Goal: Transaction & Acquisition: Download file/media

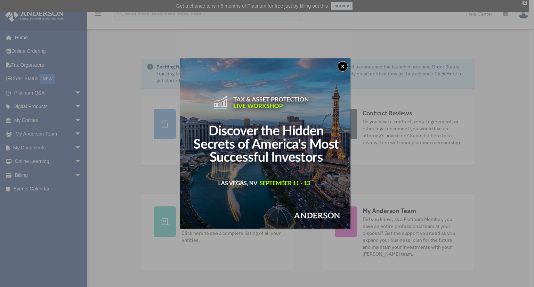
click at [345, 67] on button "x" at bounding box center [343, 66] width 10 height 10
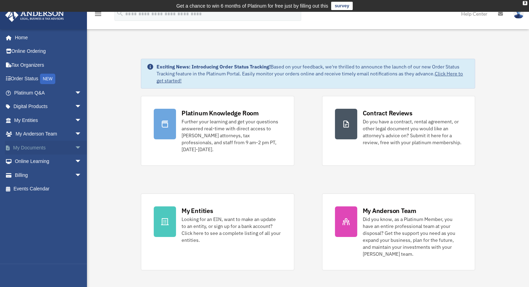
click at [34, 147] on link "My Documents arrow_drop_down" at bounding box center [48, 148] width 87 height 14
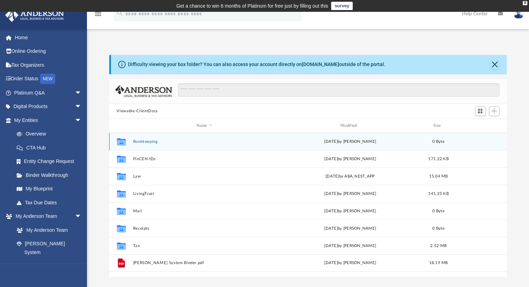
click at [149, 142] on button "Bookkeeping" at bounding box center [204, 141] width 143 height 5
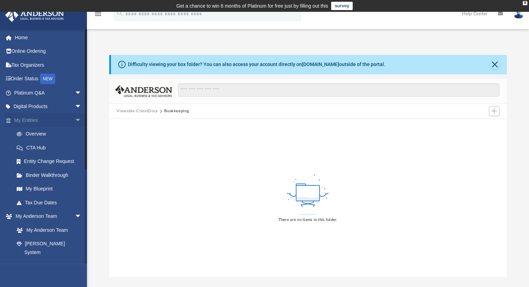
click at [75, 120] on span "arrow_drop_down" at bounding box center [82, 120] width 14 height 14
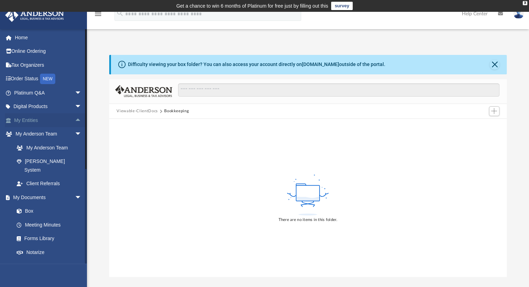
click at [35, 117] on link "My Entities arrow_drop_up" at bounding box center [48, 120] width 87 height 14
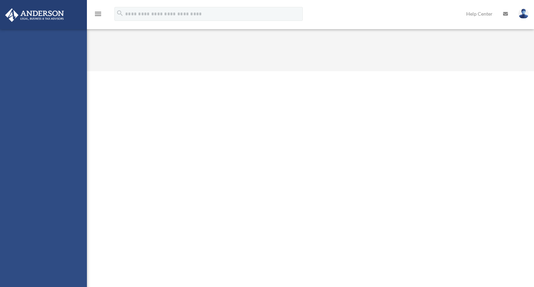
click at [31, 201] on div "[EMAIL_ADDRESS][DOMAIN_NAME] Sign Out [EMAIL_ADDRESS][DOMAIN_NAME] Home Online …" at bounding box center [43, 172] width 87 height 287
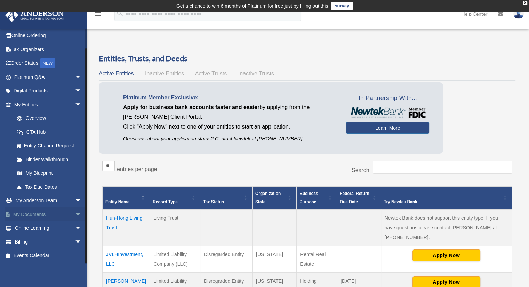
scroll to position [127, 0]
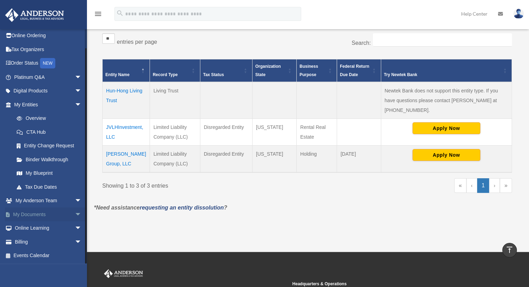
click at [75, 213] on span "arrow_drop_down" at bounding box center [82, 215] width 14 height 14
click at [31, 229] on link "Box" at bounding box center [51, 229] width 82 height 14
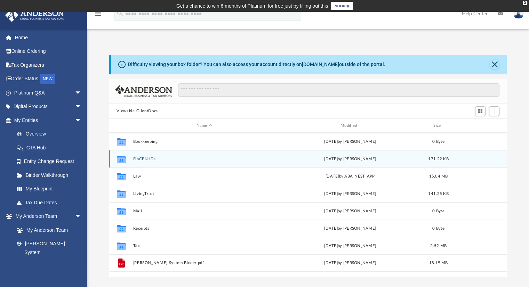
click at [149, 159] on button "FinCEN IDs" at bounding box center [204, 159] width 143 height 5
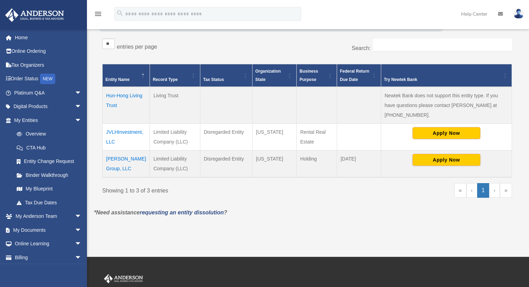
scroll to position [126, 0]
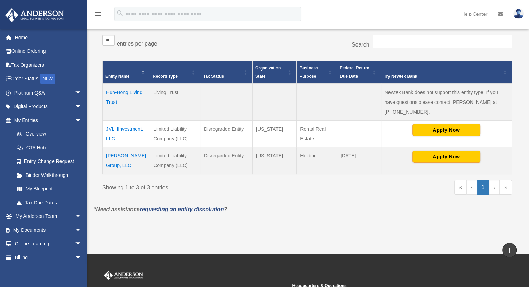
click at [116, 120] on td "JVLHInvestment, LLC" at bounding box center [126, 133] width 47 height 27
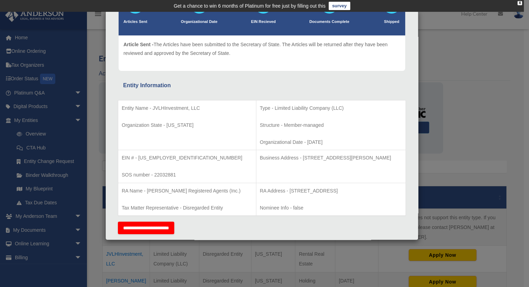
scroll to position [0, 0]
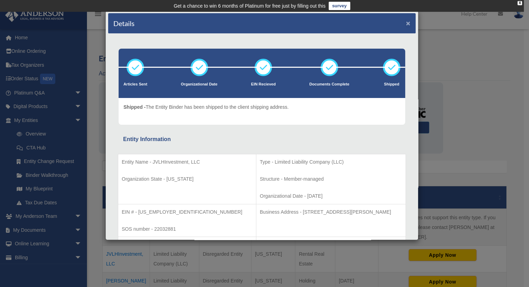
click at [406, 20] on button "×" at bounding box center [408, 22] width 5 height 7
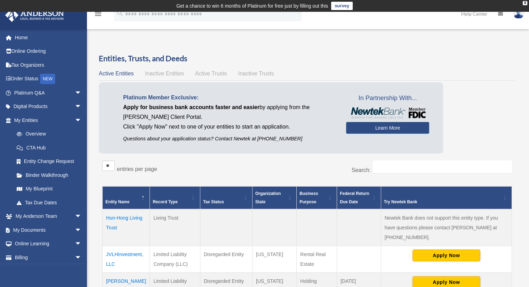
scroll to position [127, 0]
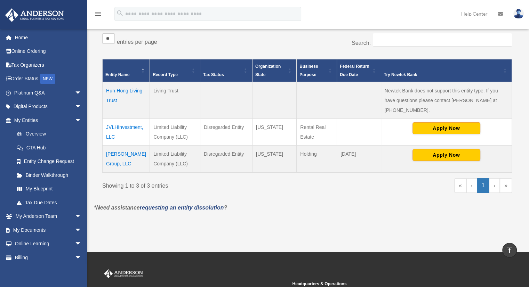
click at [122, 145] on td "Parrish Group, LLC" at bounding box center [126, 158] width 47 height 27
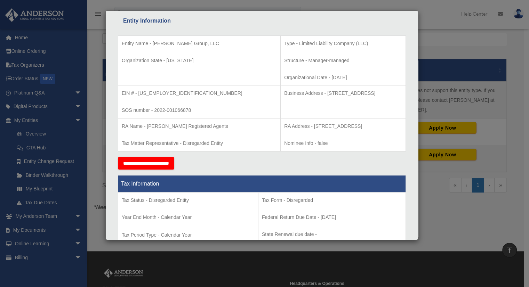
click at [461, 45] on div "Details × Articles Sent Organizational Date" at bounding box center [264, 143] width 529 height 287
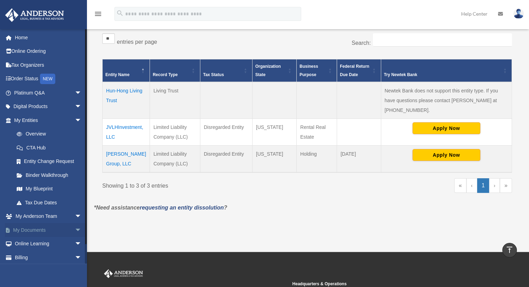
click at [41, 231] on link "My Documents arrow_drop_down" at bounding box center [48, 230] width 87 height 14
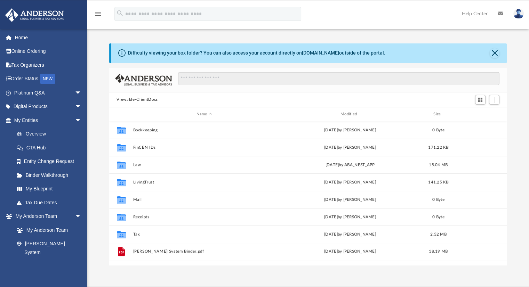
scroll to position [153, 392]
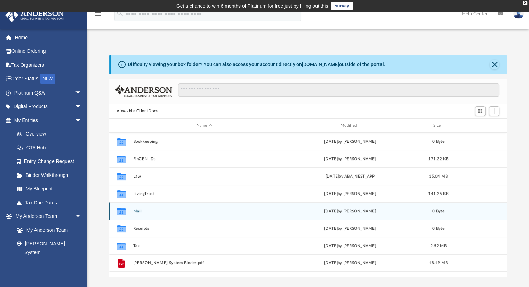
click at [136, 211] on button "Mail" at bounding box center [204, 211] width 143 height 5
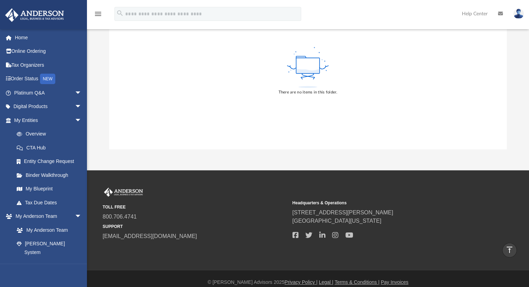
scroll to position [0, 0]
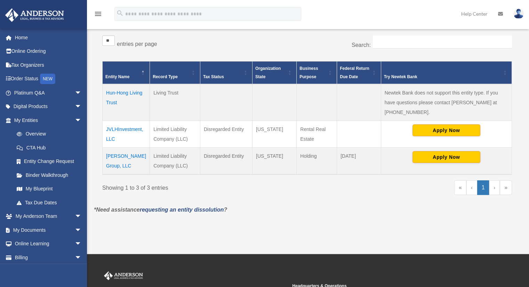
scroll to position [126, 0]
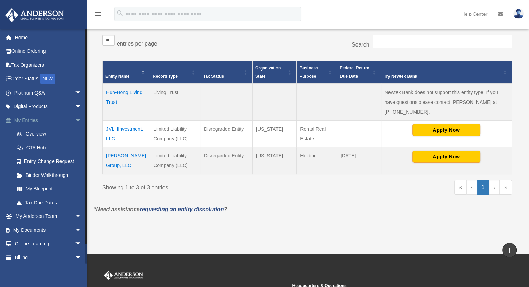
click at [75, 120] on span "arrow_drop_down" at bounding box center [82, 120] width 14 height 14
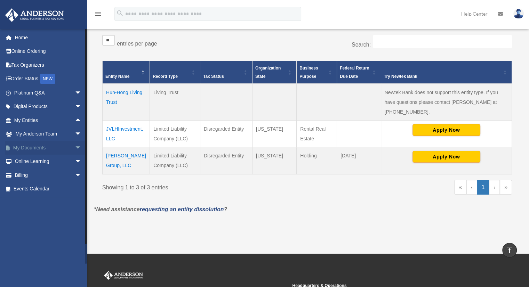
click at [75, 147] on span "arrow_drop_down" at bounding box center [82, 148] width 14 height 14
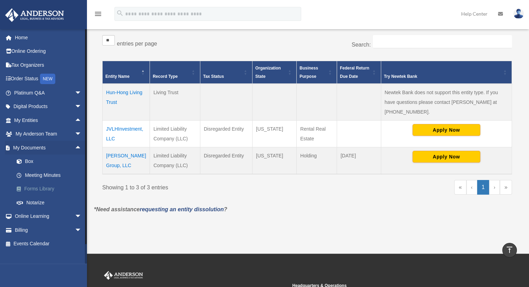
click at [28, 187] on link "Forms Library" at bounding box center [51, 189] width 82 height 14
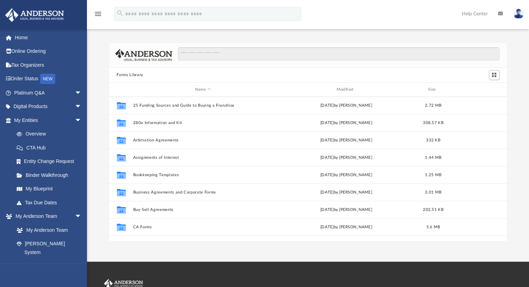
scroll to position [153, 392]
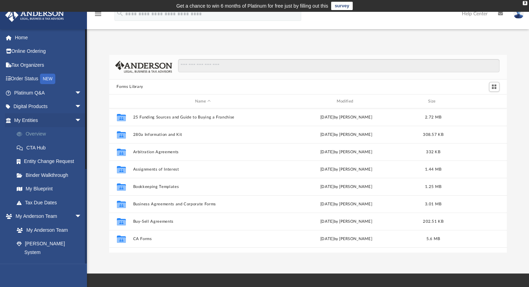
click at [32, 132] on link "Overview" at bounding box center [51, 134] width 82 height 14
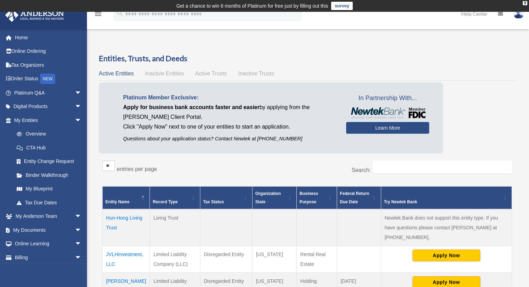
scroll to position [127, 0]
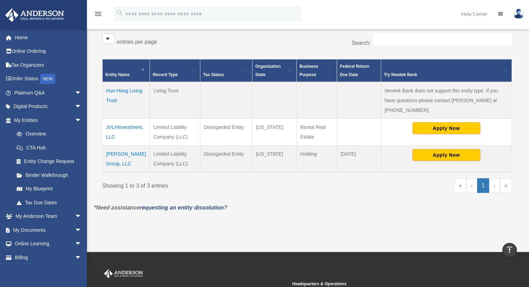
click at [132, 119] on td "JVLHInvestment, LLC" at bounding box center [126, 132] width 47 height 27
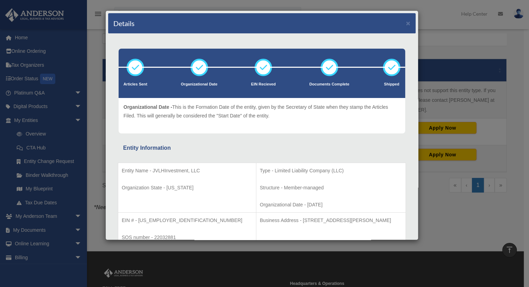
click at [195, 69] on icon at bounding box center [199, 67] width 21 height 21
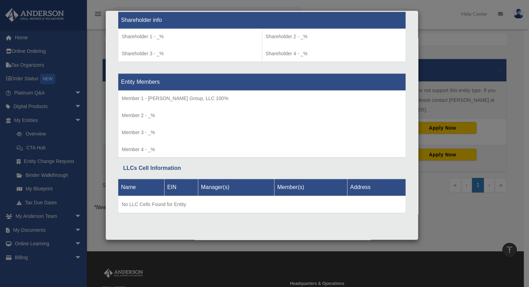
scroll to position [0, 0]
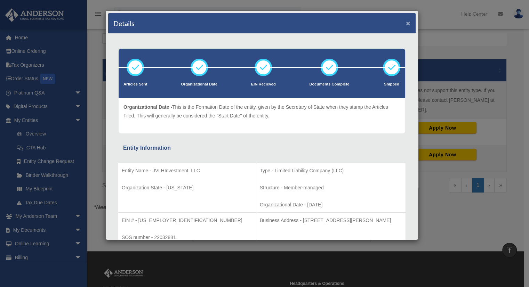
click at [406, 22] on button "×" at bounding box center [408, 22] width 5 height 7
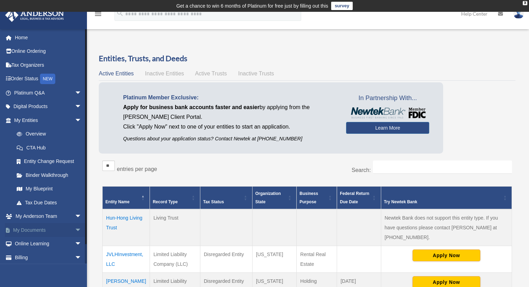
click at [36, 230] on link "My Documents arrow_drop_down" at bounding box center [48, 230] width 87 height 14
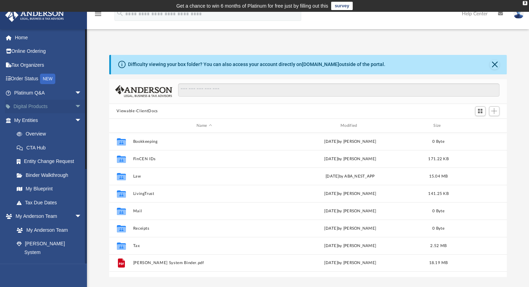
click at [37, 109] on link "Digital Products arrow_drop_down" at bounding box center [48, 107] width 87 height 14
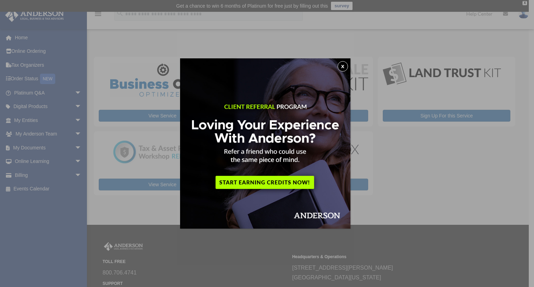
click at [347, 66] on button "x" at bounding box center [343, 66] width 10 height 10
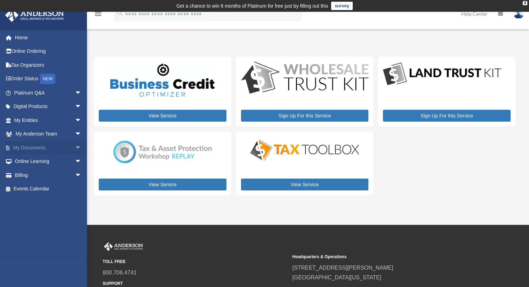
click at [24, 150] on link "My Documents arrow_drop_down" at bounding box center [48, 148] width 87 height 14
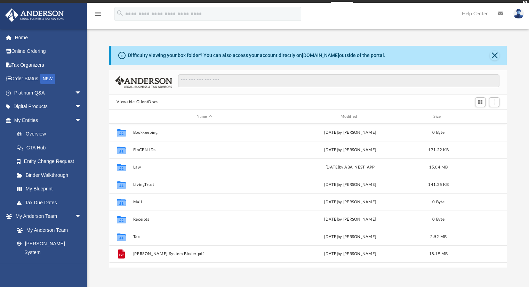
scroll to position [153, 392]
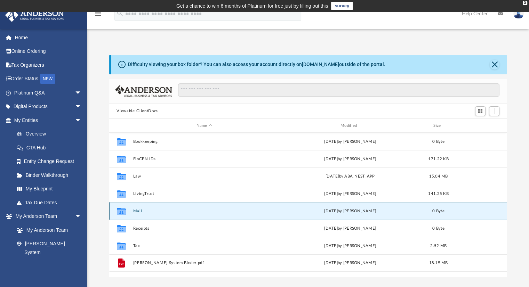
click at [138, 212] on button "Mail" at bounding box center [204, 211] width 143 height 5
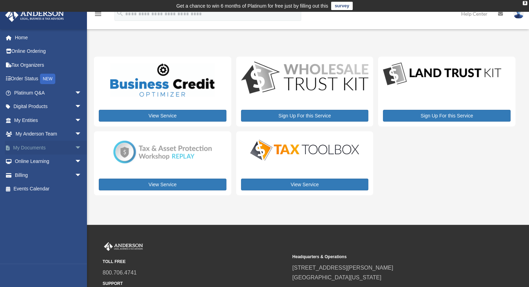
click at [75, 146] on span "arrow_drop_down" at bounding box center [82, 148] width 14 height 14
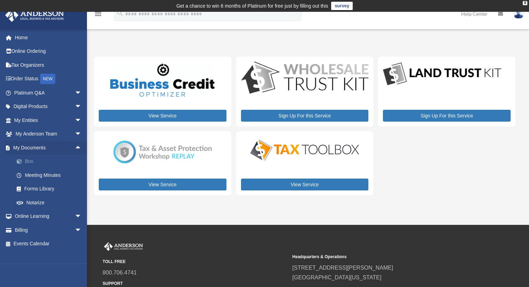
click at [25, 161] on link "Box" at bounding box center [51, 162] width 82 height 14
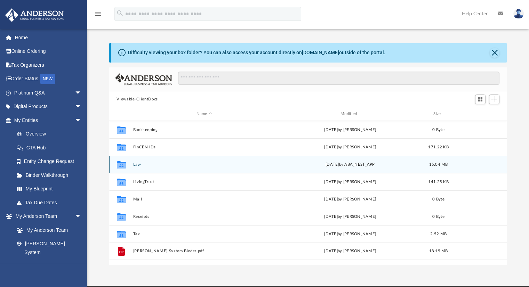
scroll to position [153, 392]
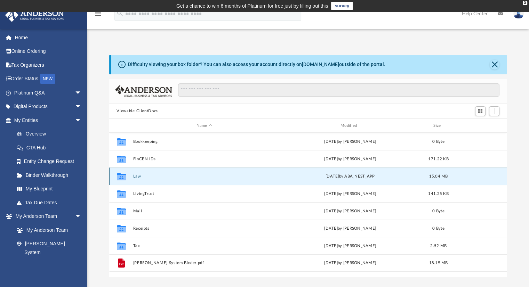
click at [134, 178] on button "Law" at bounding box center [204, 176] width 143 height 5
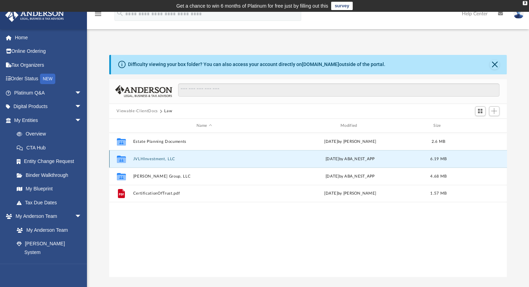
click at [151, 159] on button "JVLHInvestment, LLC" at bounding box center [204, 159] width 143 height 5
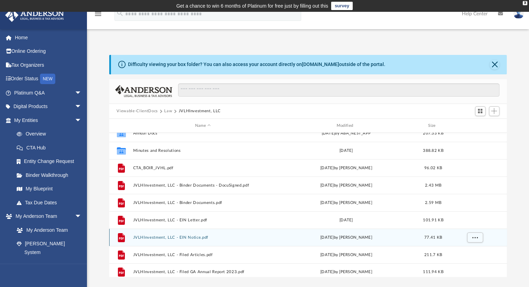
scroll to position [13, 0]
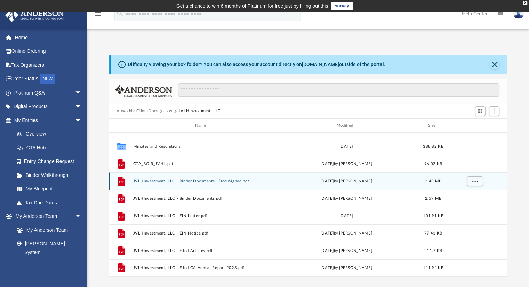
click at [202, 181] on button "JVLHInvestment, LLC - Binder Documents - DocuSigned.pdf" at bounding box center [203, 181] width 140 height 5
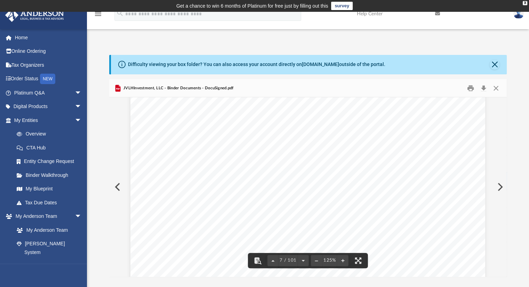
scroll to position [3061, 0]
click at [483, 90] on button "Download" at bounding box center [484, 88] width 13 height 11
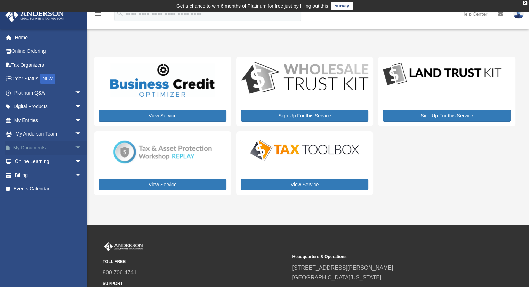
click at [75, 147] on span "arrow_drop_down" at bounding box center [82, 148] width 14 height 14
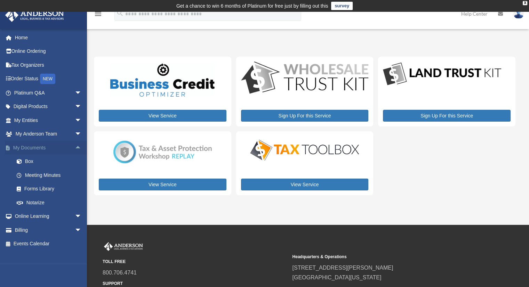
click at [75, 147] on span "arrow_drop_up" at bounding box center [82, 148] width 14 height 14
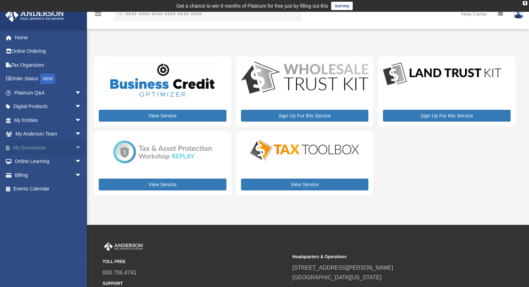
click at [75, 149] on span "arrow_drop_down" at bounding box center [82, 148] width 14 height 14
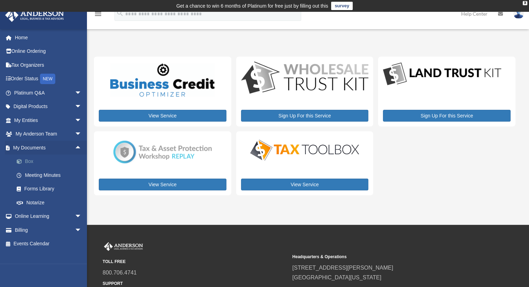
click at [29, 160] on link "Box" at bounding box center [51, 162] width 82 height 14
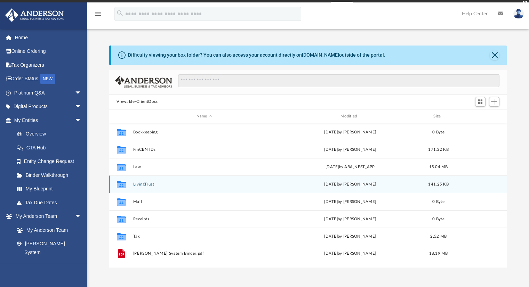
scroll to position [153, 392]
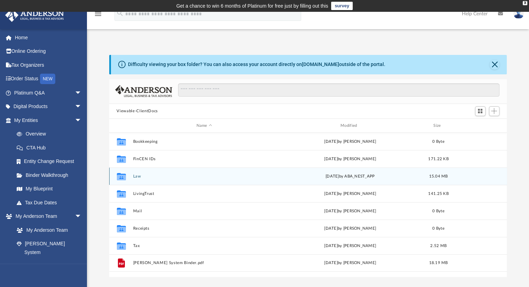
click at [138, 175] on button "Law" at bounding box center [204, 176] width 143 height 5
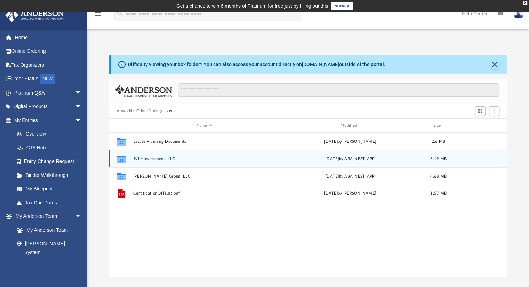
click at [141, 160] on button "JVLHInvestment, LLC" at bounding box center [204, 159] width 143 height 5
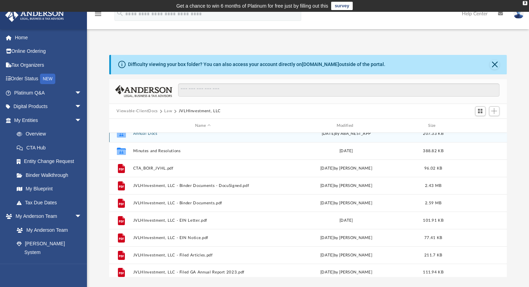
scroll to position [13, 0]
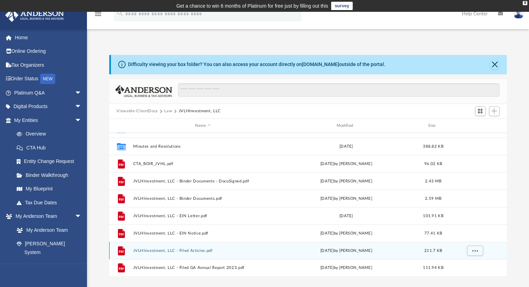
click at [179, 251] on button "JVLHInvestment, LLC - Filed Articles.pdf" at bounding box center [203, 251] width 140 height 5
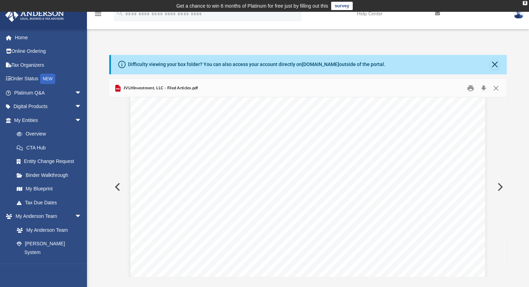
scroll to position [0, 0]
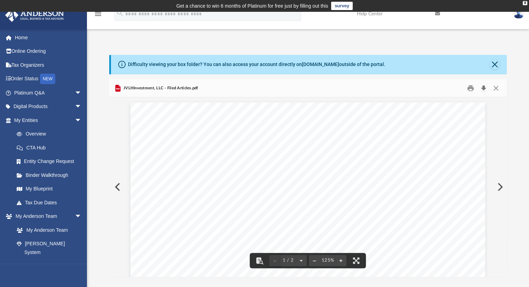
click at [481, 86] on button "Download" at bounding box center [484, 88] width 13 height 11
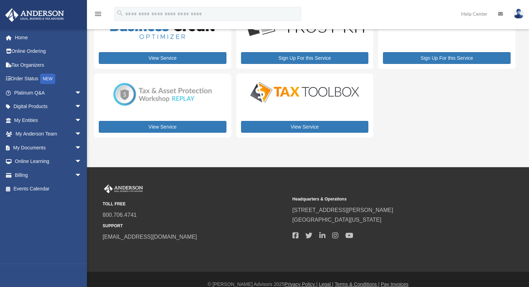
scroll to position [68, 0]
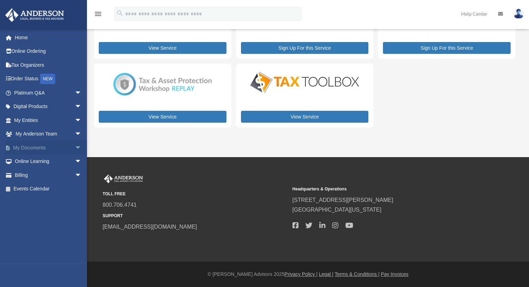
click at [75, 148] on span "arrow_drop_down" at bounding box center [82, 148] width 14 height 14
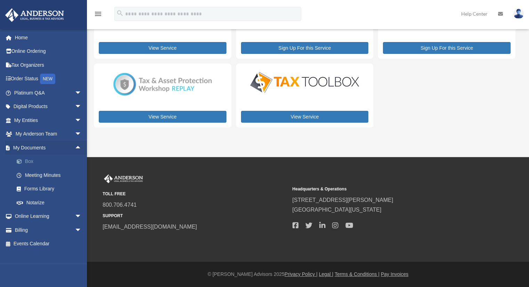
click at [29, 159] on link "Box" at bounding box center [51, 162] width 82 height 14
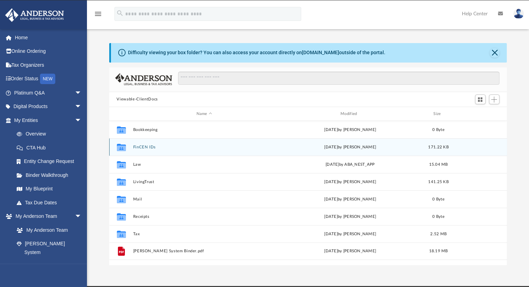
scroll to position [153, 392]
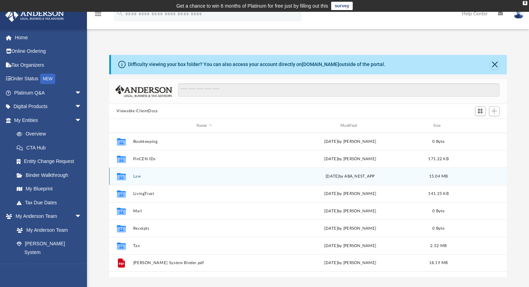
click at [136, 176] on button "Law" at bounding box center [204, 176] width 143 height 5
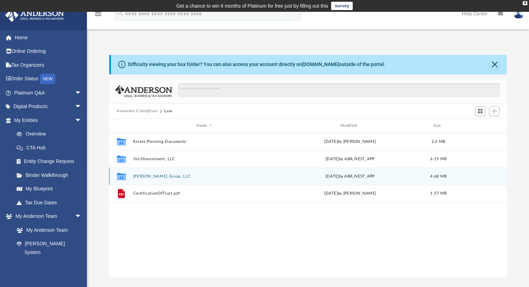
click at [146, 176] on button "Parrish Group, LLC" at bounding box center [204, 176] width 143 height 5
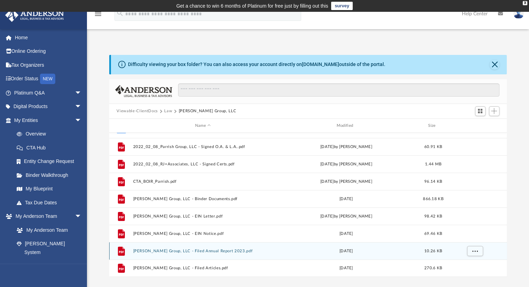
scroll to position [127, 0]
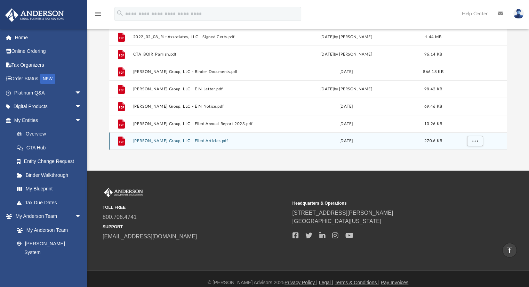
click at [186, 138] on div "File Parrish Group, LLC - Filed Articles.pdf Wed Jan 5 2022 270.6 KB" at bounding box center [308, 141] width 398 height 17
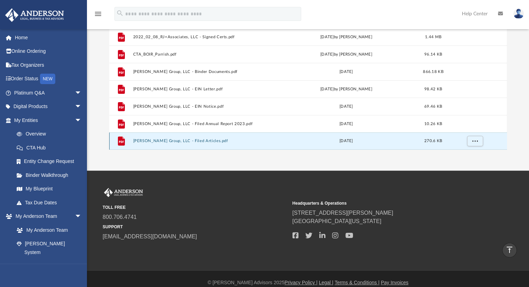
click at [190, 141] on button "Parrish Group, LLC - Filed Articles.pdf" at bounding box center [203, 141] width 140 height 5
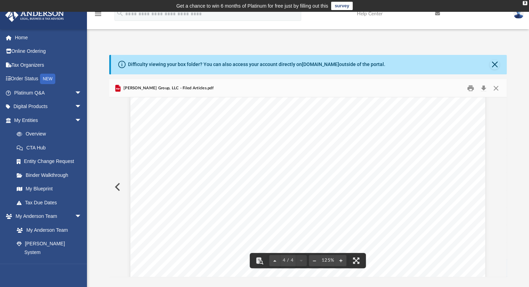
scroll to position [1698, 0]
click at [482, 88] on button "Download" at bounding box center [484, 88] width 13 height 11
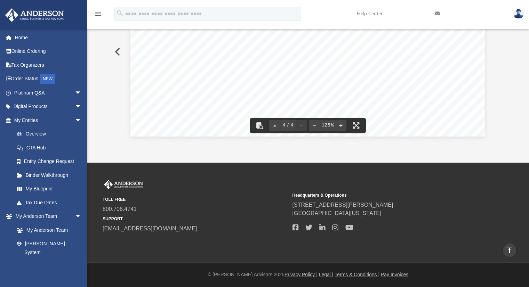
scroll to position [0, 0]
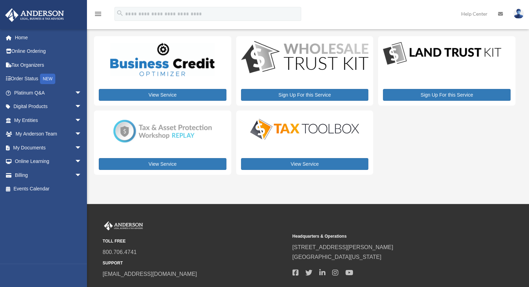
scroll to position [4, 0]
